Goal: Find specific page/section: Find specific page/section

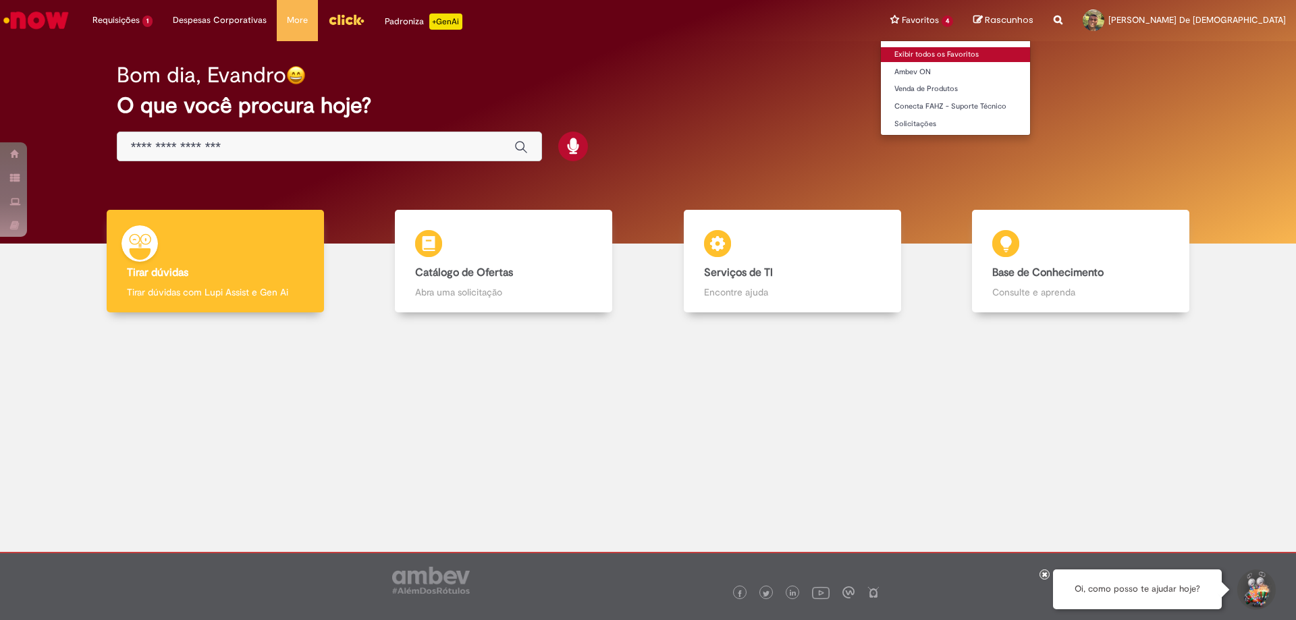
click at [968, 57] on link "Exibir todos os Favoritos" at bounding box center [955, 54] width 149 height 15
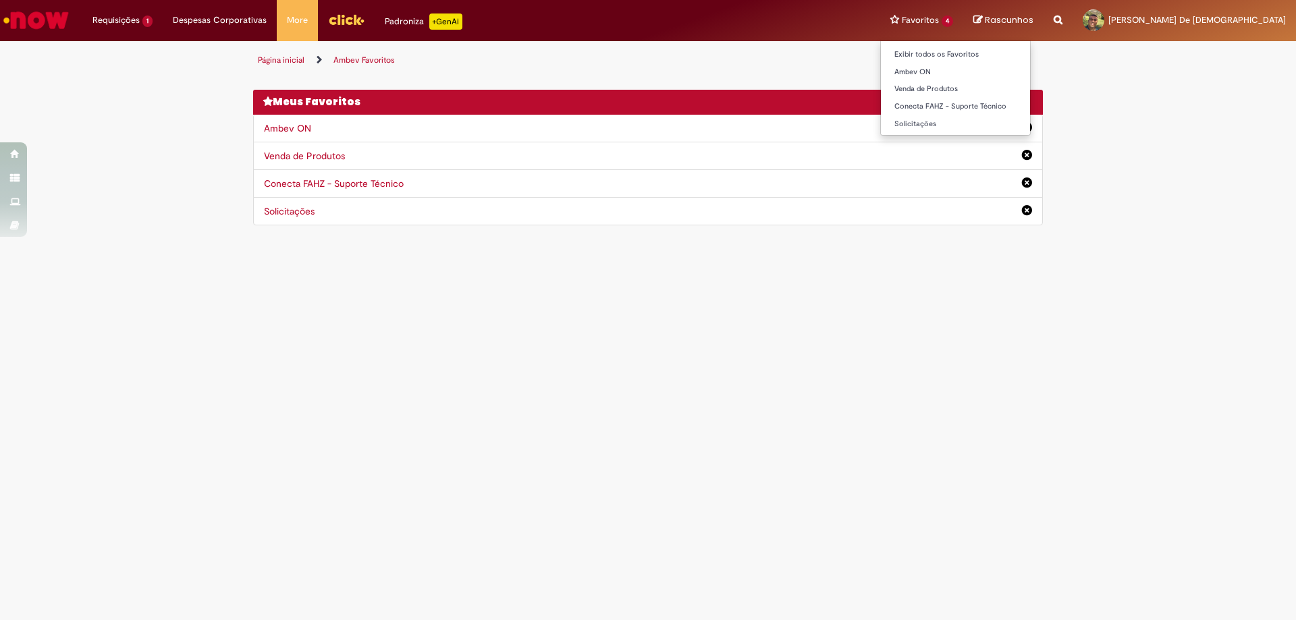
click at [963, 19] on li "Favoritos 4 Exibir todos os Favoritos Ambev ON Venda de Produtos Conecta FAHZ -…" at bounding box center [921, 20] width 83 height 41
click at [957, 124] on link "Solicitações" at bounding box center [955, 124] width 149 height 15
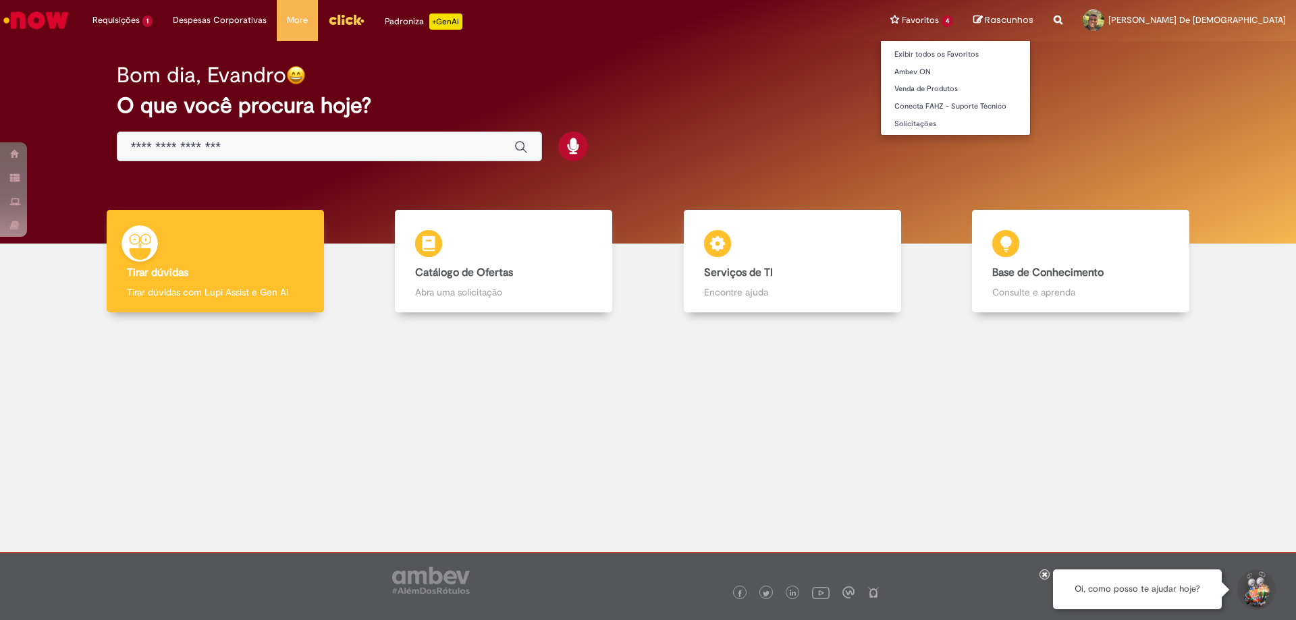
click at [963, 21] on li "Favoritos 4 Exibir todos os Favoritos Ambev ON Venda de Produtos Conecta FAHZ -…" at bounding box center [921, 20] width 83 height 41
click at [985, 88] on link "Venda de Produtos" at bounding box center [955, 89] width 149 height 15
